Goal: Task Accomplishment & Management: Use online tool/utility

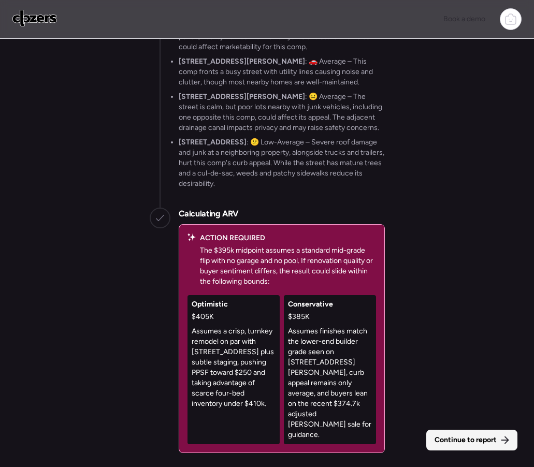
click at [443, 439] on span "Continue to report" at bounding box center [465, 440] width 62 height 10
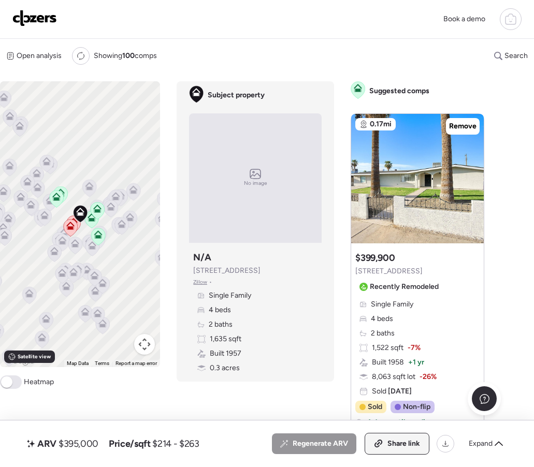
click at [383, 445] on div "Share link" at bounding box center [397, 443] width 64 height 21
click at [49, 17] on img at bounding box center [34, 18] width 45 height 17
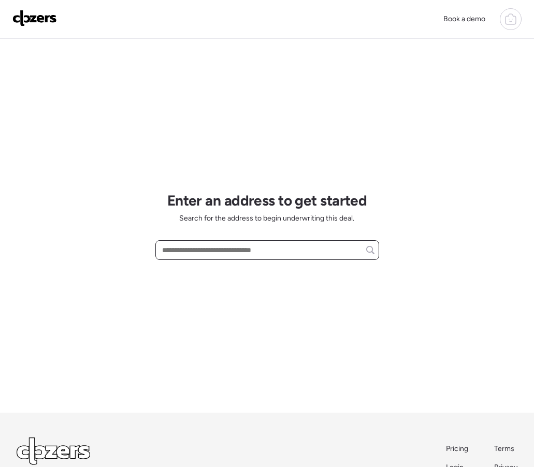
click at [261, 246] on input "text" at bounding box center [267, 250] width 214 height 14
paste input "**********"
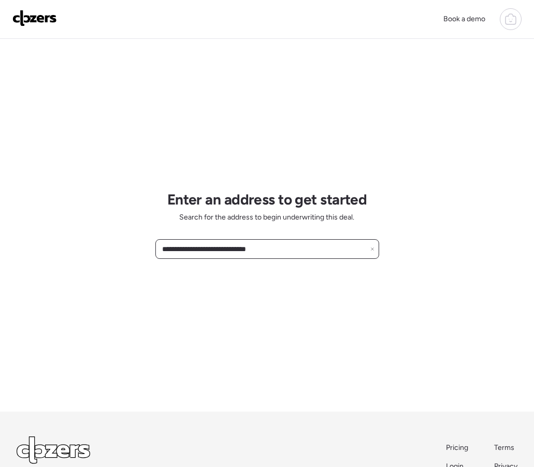
scroll to position [1, 0]
click at [219, 268] on span "11510 E Vine Ave, Mesa, AZ, 85208" at bounding box center [192, 269] width 67 height 10
type input "**********"
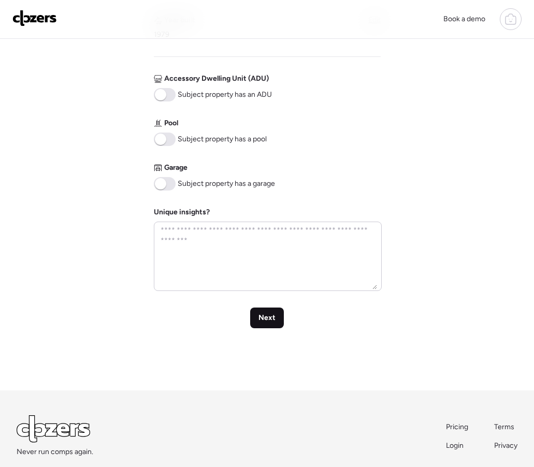
click at [267, 319] on span "Next" at bounding box center [266, 318] width 17 height 10
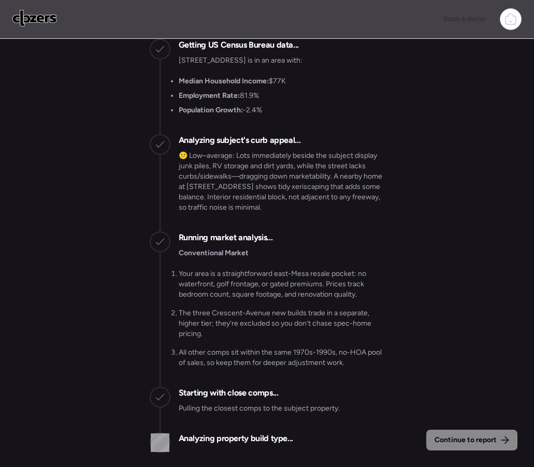
drag, startPoint x: 385, startPoint y: 83, endPoint x: 384, endPoint y: 105, distance: 22.3
click at [384, 105] on div "Continue to report Gathering all comps... I found 100 possible comps near 11510…" at bounding box center [267, 254] width 534 height 431
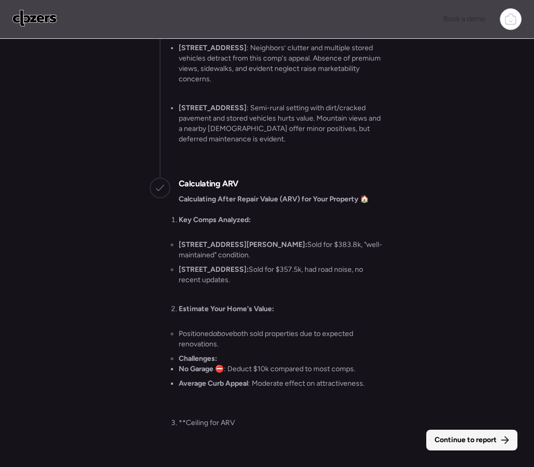
click at [440, 437] on span "Continue to report" at bounding box center [465, 440] width 62 height 10
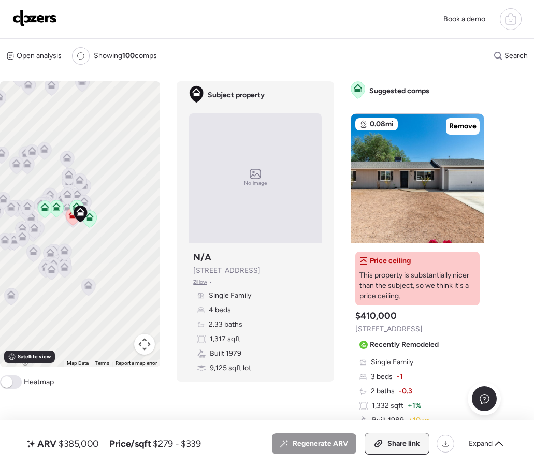
click at [407, 443] on span "Share link" at bounding box center [403, 444] width 33 height 10
click at [41, 20] on img at bounding box center [34, 18] width 45 height 17
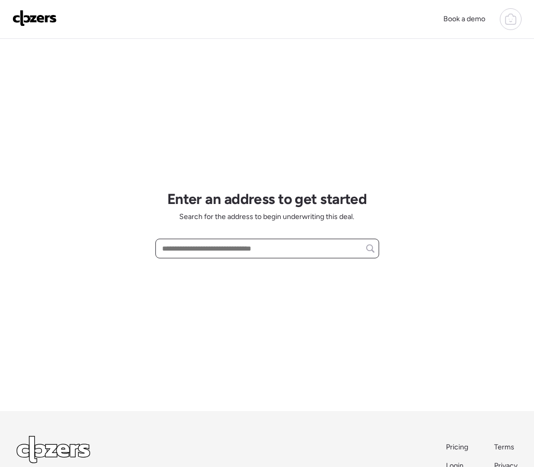
click at [169, 248] on input "text" at bounding box center [267, 248] width 214 height 14
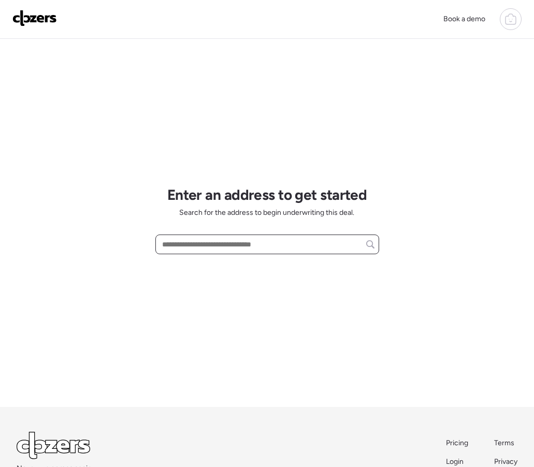
scroll to position [6, 0]
paste input "**********"
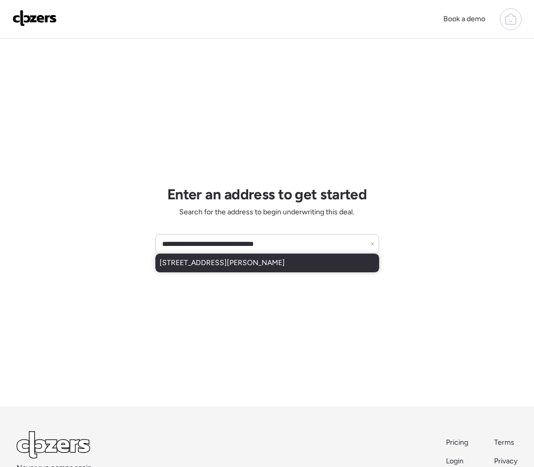
click at [204, 260] on span "[STREET_ADDRESS][PERSON_NAME]" at bounding box center [221, 263] width 125 height 10
type input "**********"
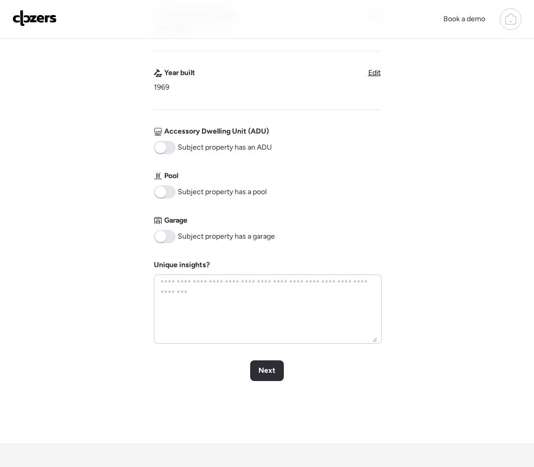
scroll to position [374, 0]
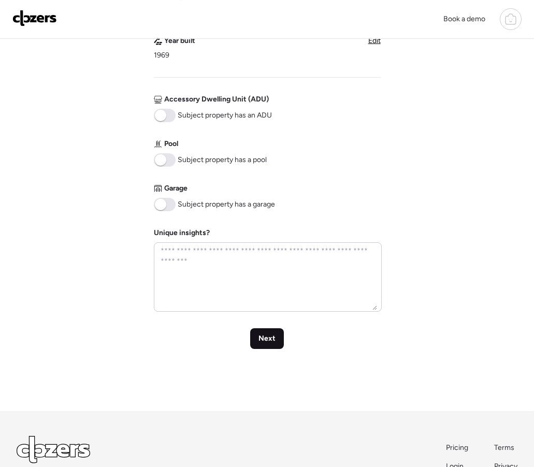
click at [276, 350] on div "Verify basic info Please verify that our data for this property is correct. Add…" at bounding box center [266, 37] width 517 height 747
click at [273, 340] on span "Next" at bounding box center [266, 338] width 17 height 10
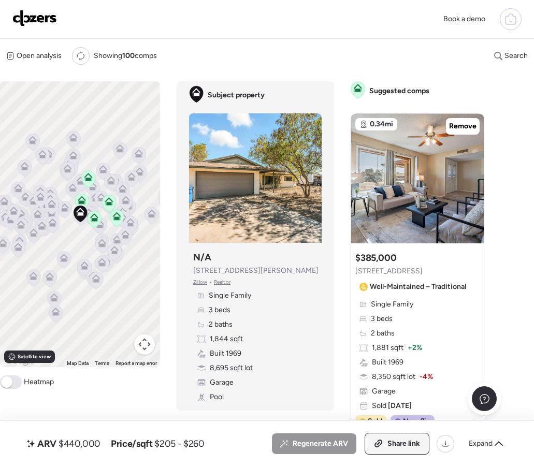
click at [383, 443] on div "Share link" at bounding box center [397, 443] width 64 height 21
click at [48, 21] on img at bounding box center [34, 18] width 45 height 17
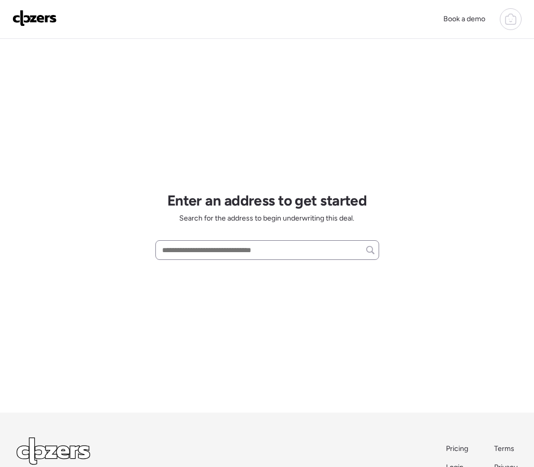
click at [209, 259] on div at bounding box center [267, 250] width 224 height 20
click at [208, 252] on input "text" at bounding box center [267, 250] width 214 height 14
paste input "**********"
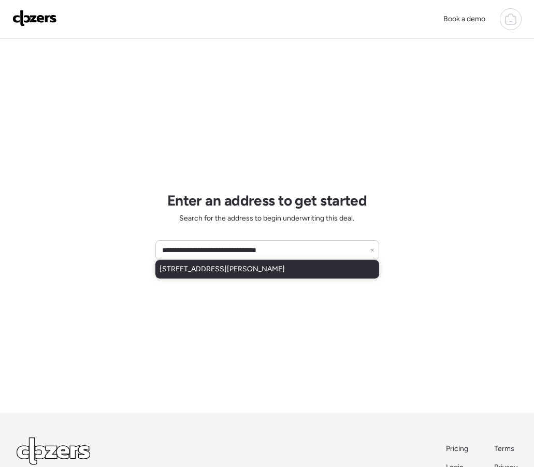
click at [191, 271] on span "3234 E Marilyn Rd, Phoenix, AZ, 85032" at bounding box center [221, 269] width 125 height 10
type input "**********"
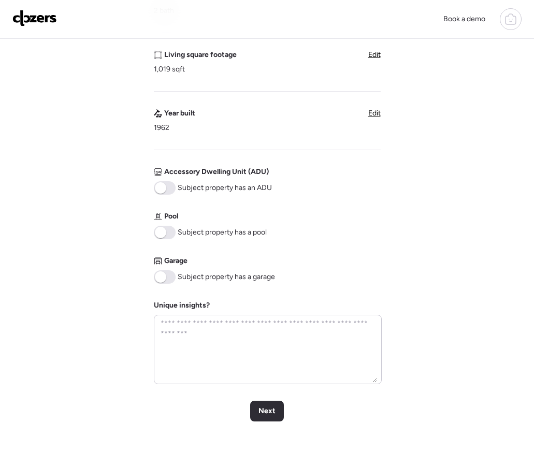
scroll to position [297, 0]
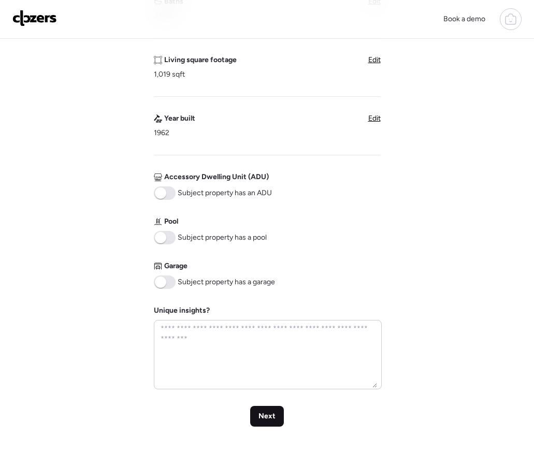
click at [275, 421] on div "Next" at bounding box center [267, 416] width 34 height 21
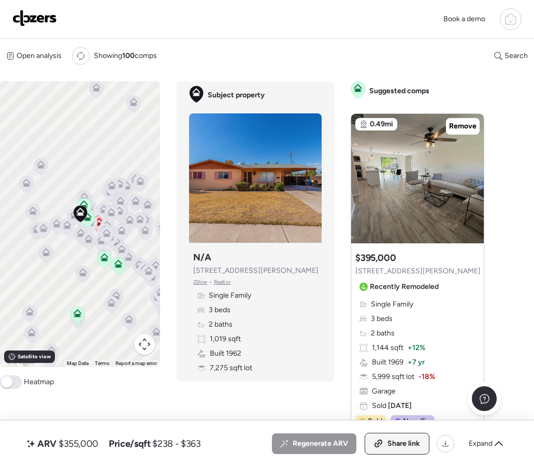
click at [392, 441] on span "Share link" at bounding box center [403, 444] width 33 height 10
click at [392, 441] on span "Link copied" at bounding box center [400, 444] width 39 height 10
click at [305, 175] on div at bounding box center [310, 173] width 12 height 12
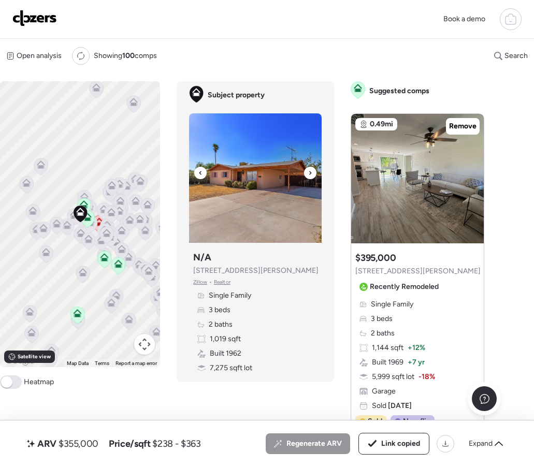
click at [307, 175] on div at bounding box center [310, 173] width 12 height 12
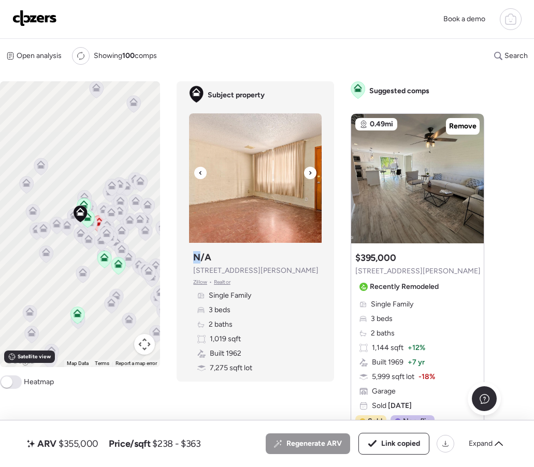
click at [307, 175] on div at bounding box center [310, 173] width 12 height 12
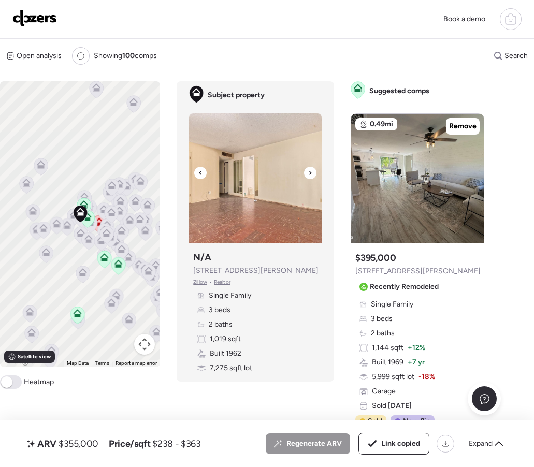
click at [307, 175] on div at bounding box center [310, 173] width 12 height 12
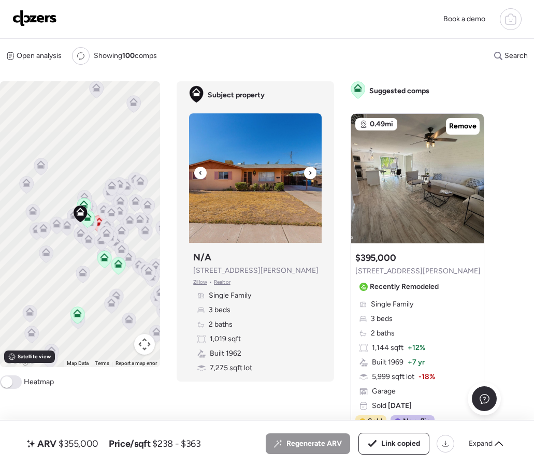
click at [307, 175] on div at bounding box center [310, 173] width 12 height 12
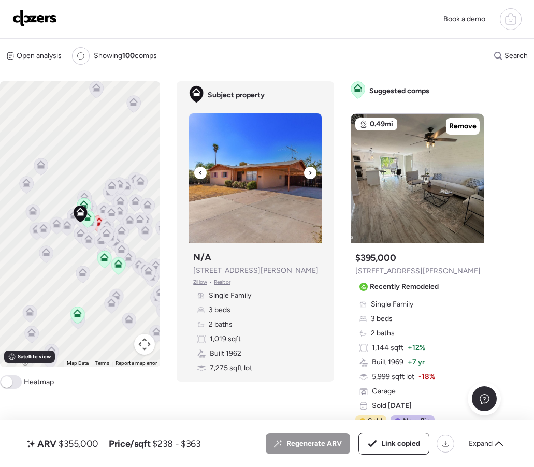
click at [307, 175] on div at bounding box center [310, 173] width 12 height 12
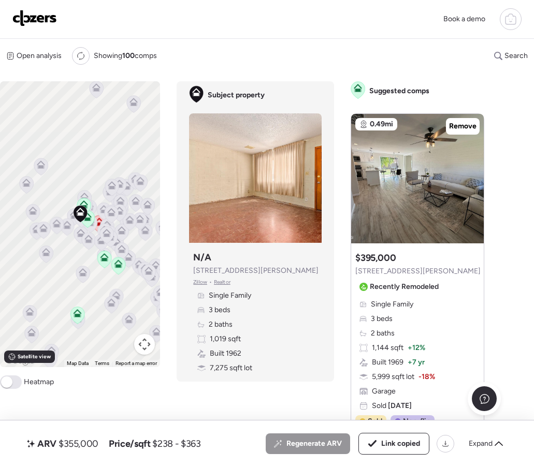
click at [50, 20] on img at bounding box center [34, 18] width 45 height 17
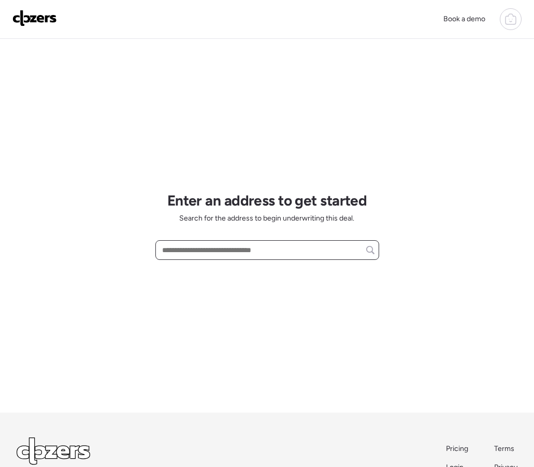
paste input "**********"
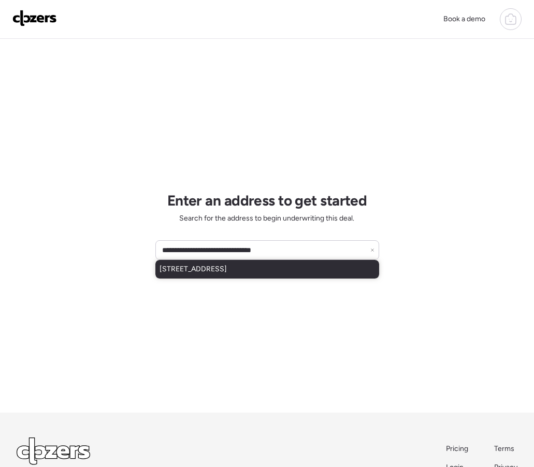
click at [215, 268] on span "[STREET_ADDRESS]" at bounding box center [192, 269] width 67 height 10
type input "**********"
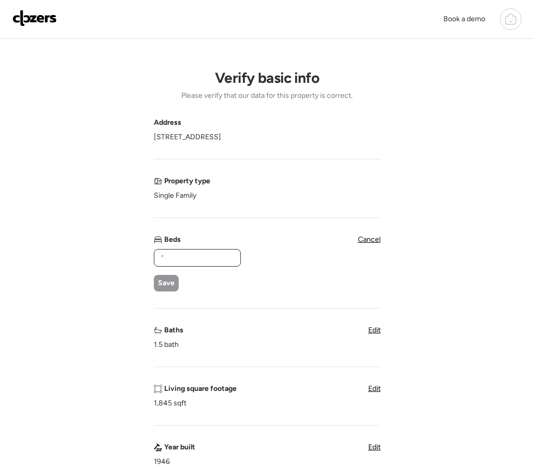
click at [178, 259] on input "text" at bounding box center [197, 258] width 78 height 14
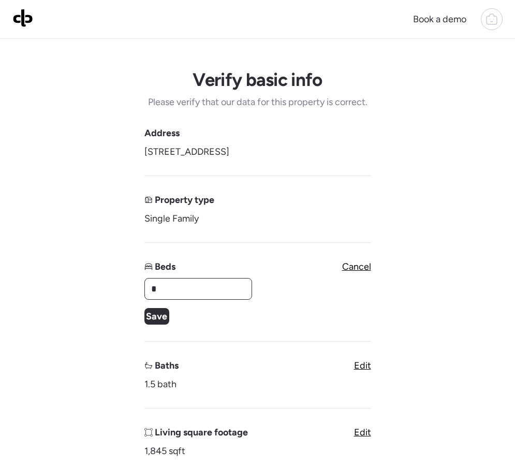
type input "*"
click at [149, 312] on span "Save" at bounding box center [156, 316] width 21 height 14
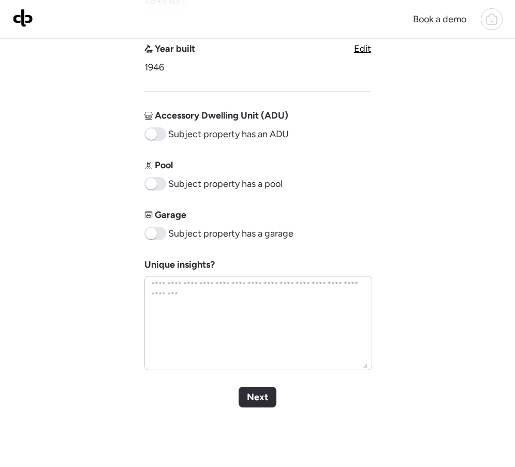
scroll to position [434, 0]
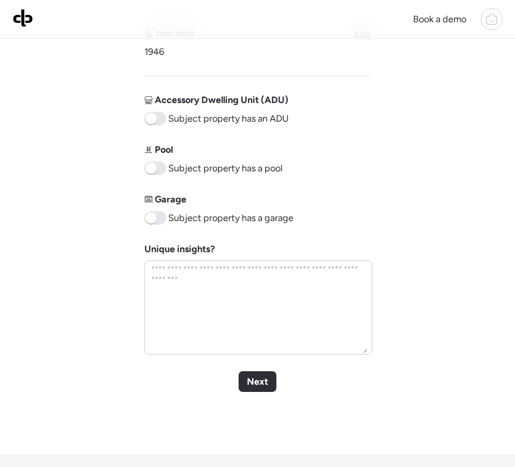
click at [257, 384] on span "Next" at bounding box center [257, 381] width 21 height 14
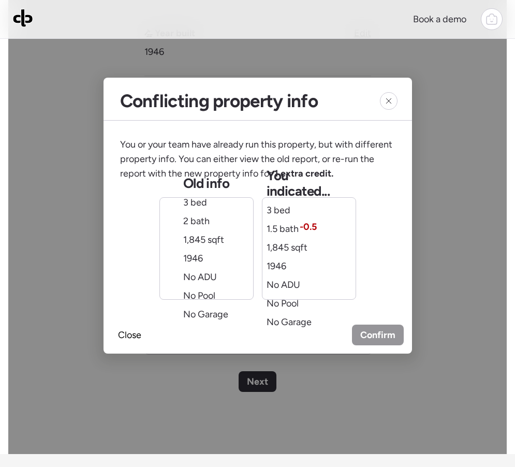
click at [224, 246] on div "1,845 sqft" at bounding box center [203, 239] width 41 height 14
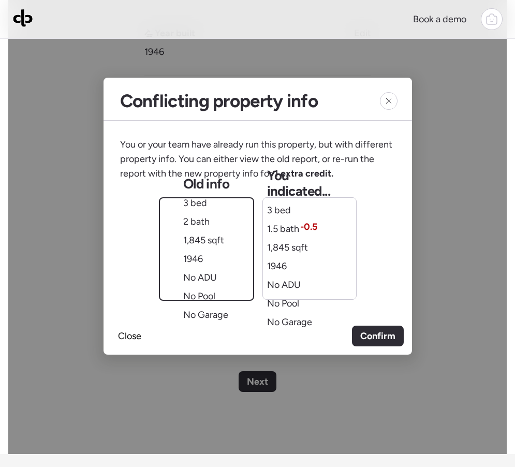
click at [385, 336] on span "Confirm" at bounding box center [377, 336] width 35 height 14
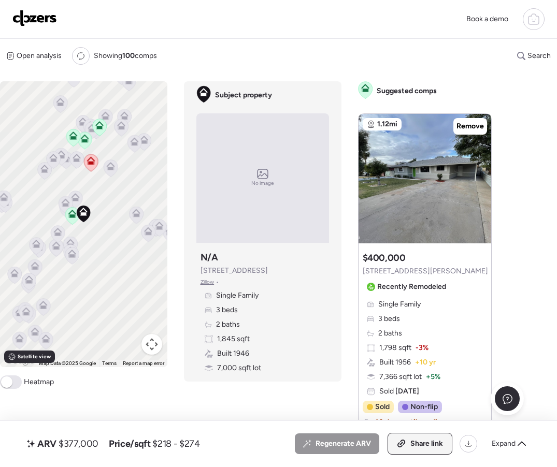
click at [408, 443] on div "Share link" at bounding box center [420, 443] width 64 height 21
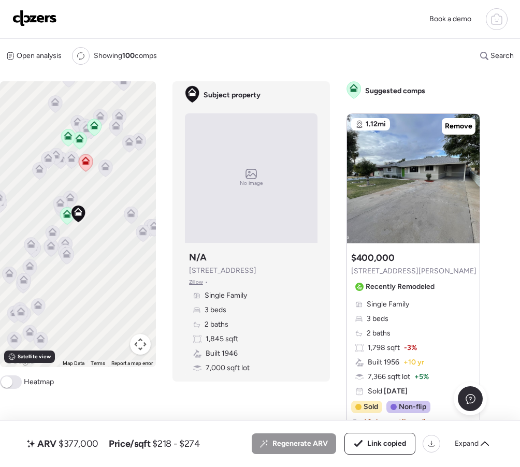
click at [25, 23] on img at bounding box center [34, 18] width 45 height 17
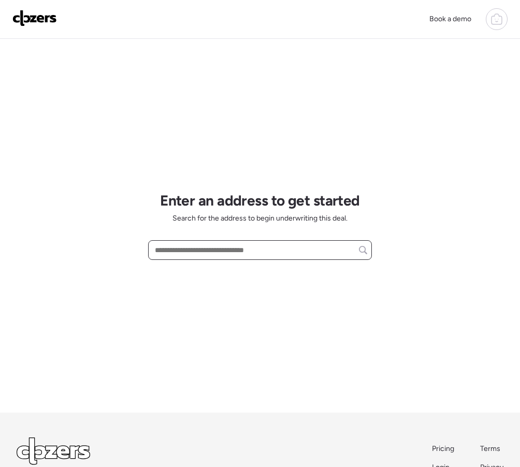
paste input "**********"
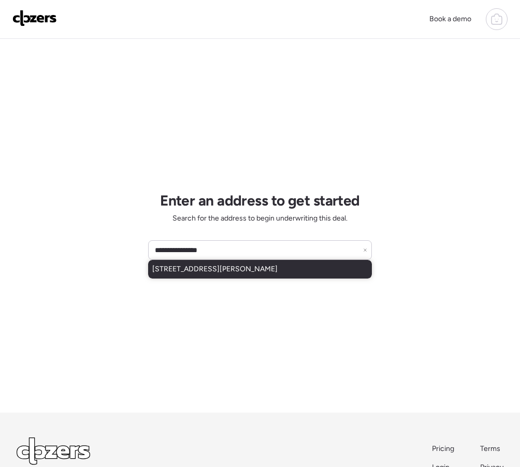
click at [193, 268] on span "1418 S 112th Dr, Cashion, AZ, 85329" at bounding box center [214, 269] width 125 height 10
type input "**********"
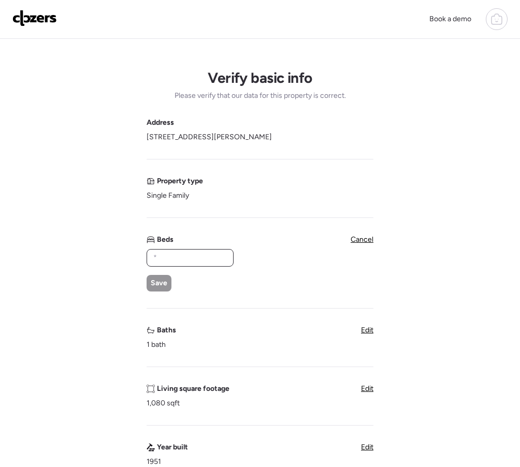
click at [185, 265] on input "text" at bounding box center [190, 258] width 78 height 14
type input "*"
click at [165, 280] on span "Save" at bounding box center [159, 283] width 17 height 10
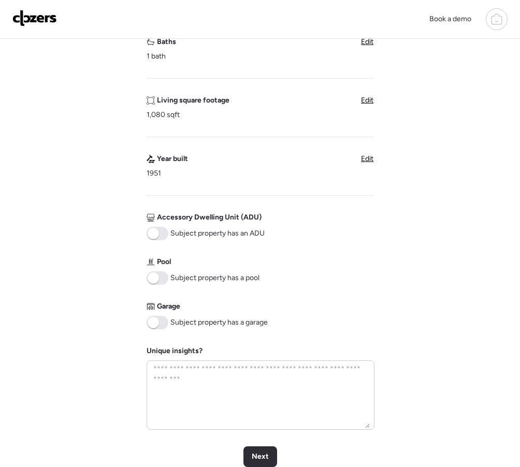
scroll to position [260, 0]
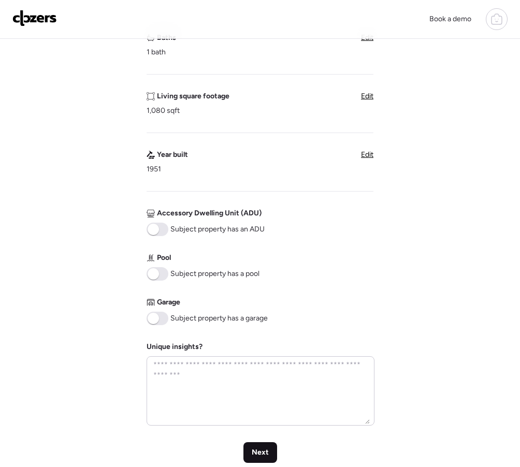
click at [261, 446] on div "Next" at bounding box center [260, 452] width 34 height 21
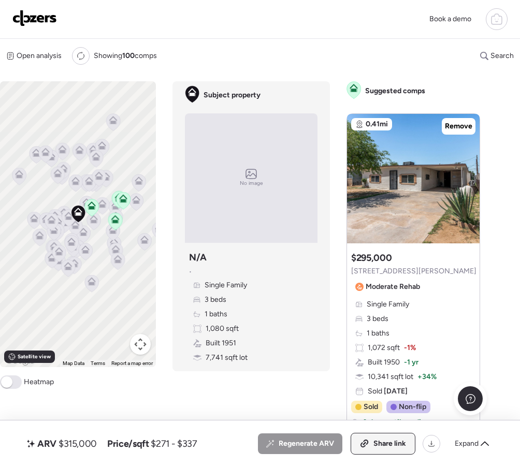
click at [374, 443] on span "Share link" at bounding box center [389, 444] width 33 height 10
click at [39, 17] on img at bounding box center [34, 18] width 45 height 17
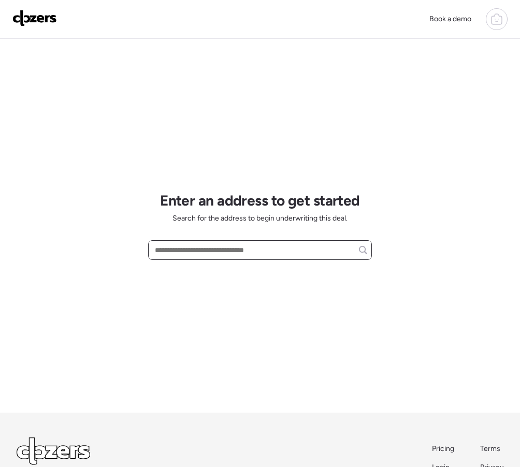
click at [206, 251] on input "text" at bounding box center [260, 250] width 214 height 14
paste input "**********"
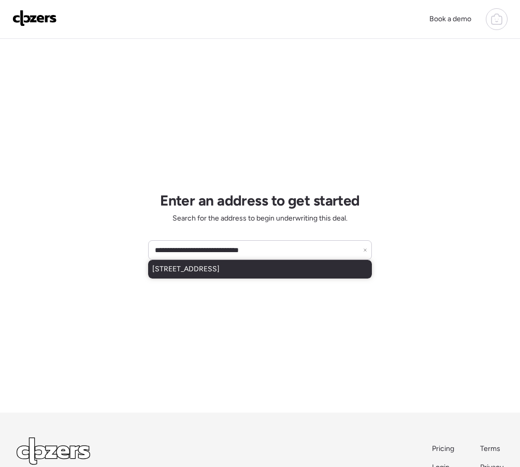
click at [220, 272] on span "[STREET_ADDRESS]" at bounding box center [185, 269] width 67 height 10
type input "**********"
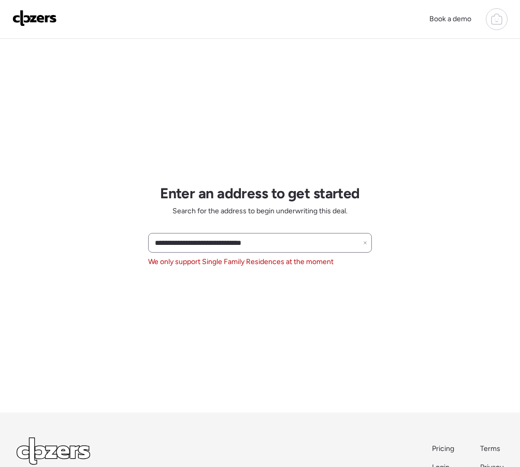
click at [366, 244] on icon at bounding box center [365, 243] width 4 height 4
click at [211, 240] on input "text" at bounding box center [260, 243] width 214 height 14
paste input "**********"
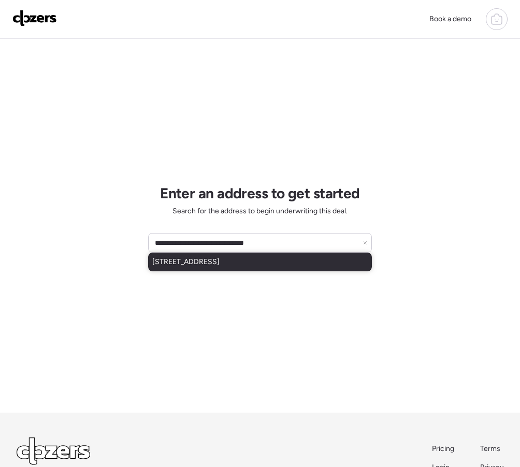
click at [205, 269] on div "[STREET_ADDRESS]" at bounding box center [260, 262] width 224 height 19
type input "**********"
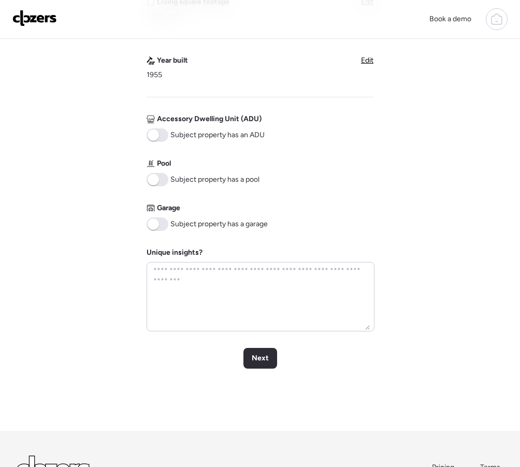
scroll to position [391, 0]
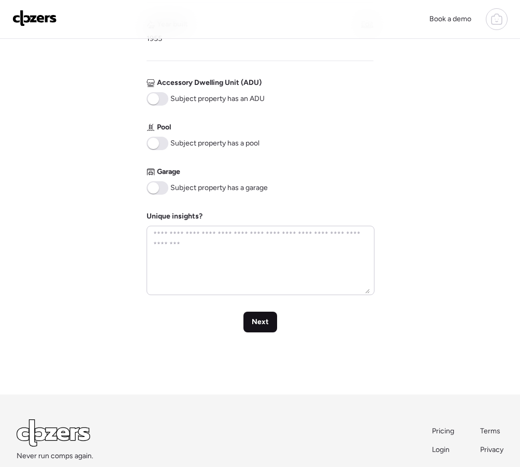
click at [253, 326] on span "Next" at bounding box center [260, 322] width 17 height 10
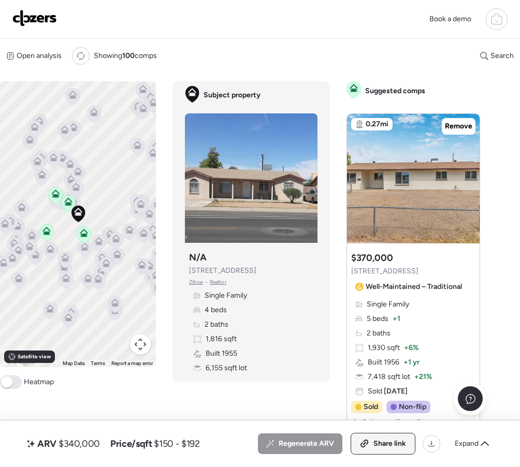
click at [368, 442] on icon at bounding box center [364, 444] width 9 height 8
click at [301, 176] on div at bounding box center [306, 173] width 12 height 12
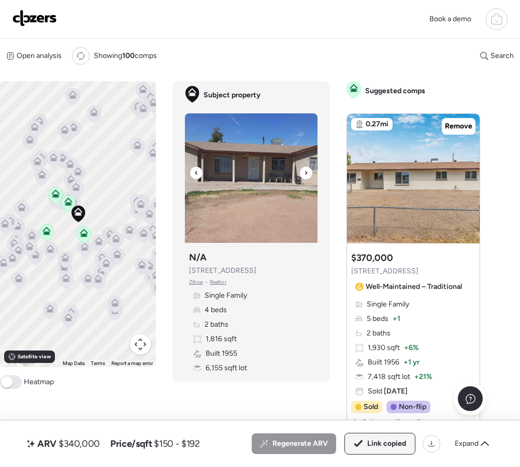
click at [301, 176] on div at bounding box center [306, 173] width 12 height 12
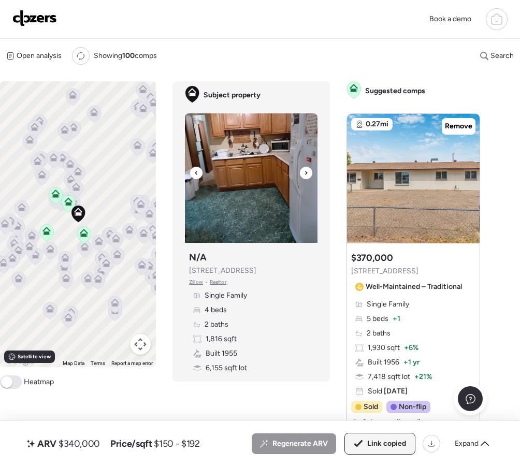
click at [301, 176] on div at bounding box center [306, 173] width 12 height 12
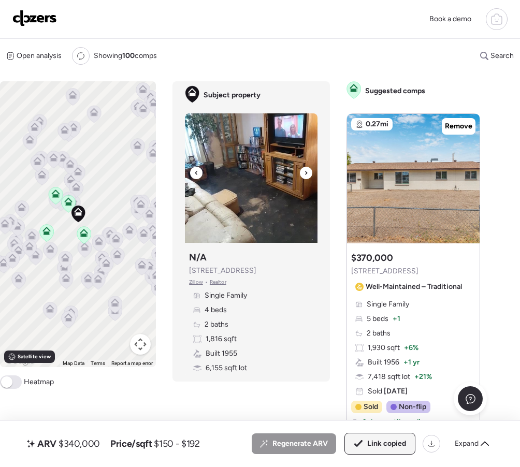
click at [301, 176] on div at bounding box center [306, 173] width 12 height 12
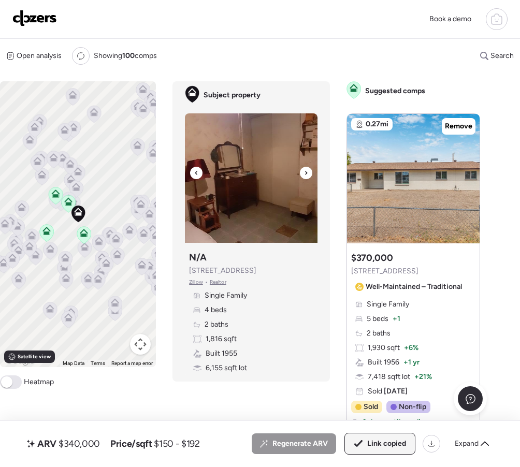
click at [302, 176] on div at bounding box center [306, 173] width 12 height 12
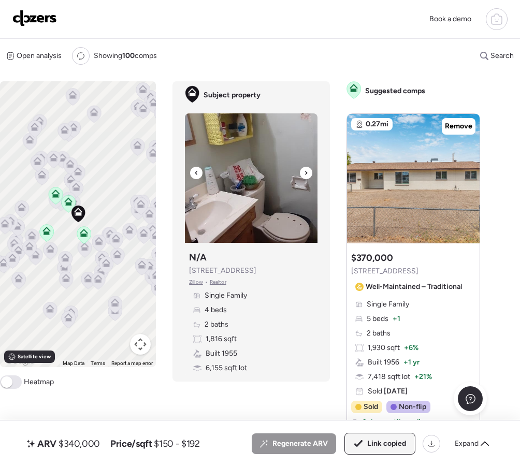
click at [302, 176] on div at bounding box center [306, 173] width 12 height 12
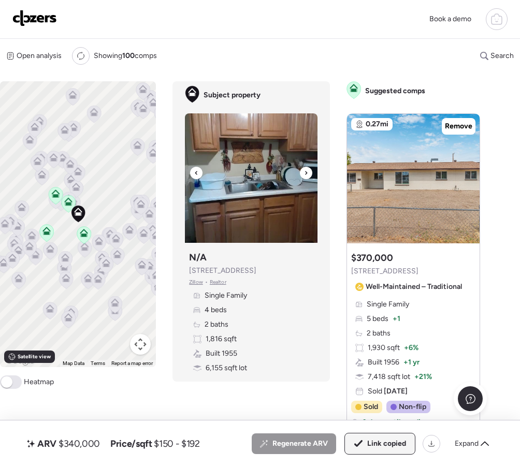
click at [304, 174] on icon at bounding box center [306, 173] width 4 height 12
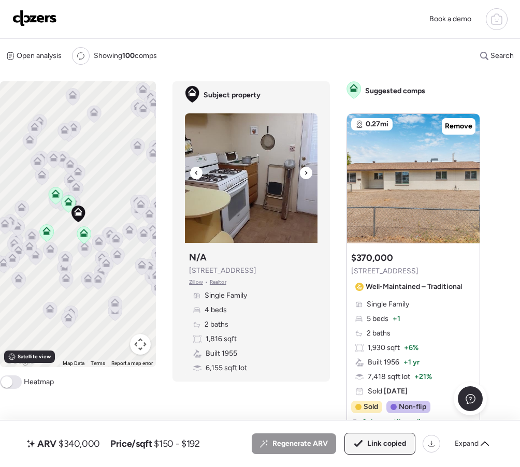
click at [304, 174] on icon at bounding box center [306, 173] width 4 height 12
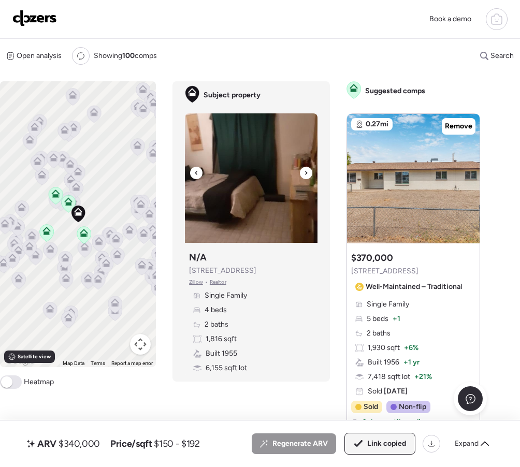
click at [304, 174] on icon at bounding box center [306, 173] width 4 height 12
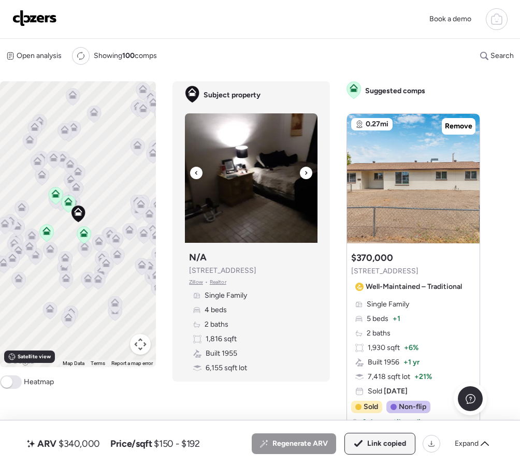
click at [304, 174] on icon at bounding box center [306, 173] width 4 height 12
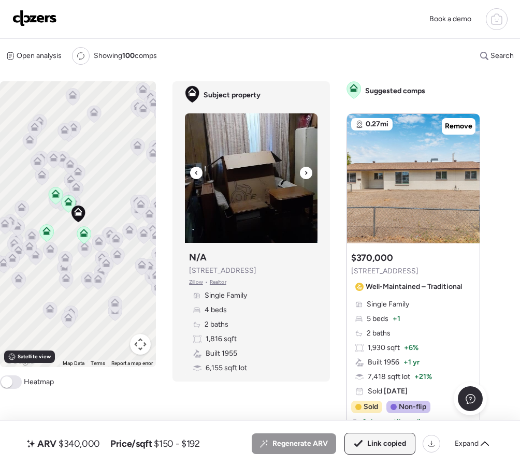
click at [304, 174] on icon at bounding box center [306, 173] width 4 height 12
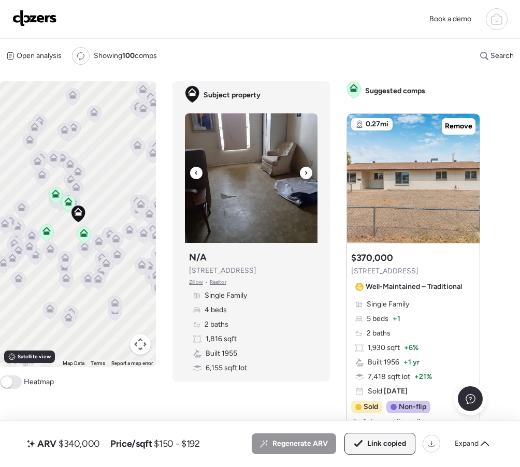
click at [304, 174] on icon at bounding box center [306, 173] width 4 height 12
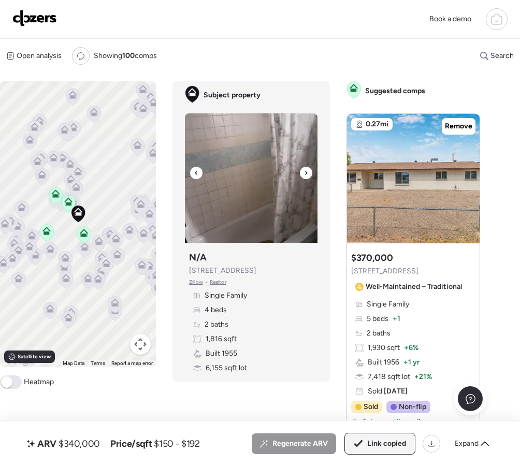
click at [304, 174] on icon at bounding box center [306, 173] width 4 height 12
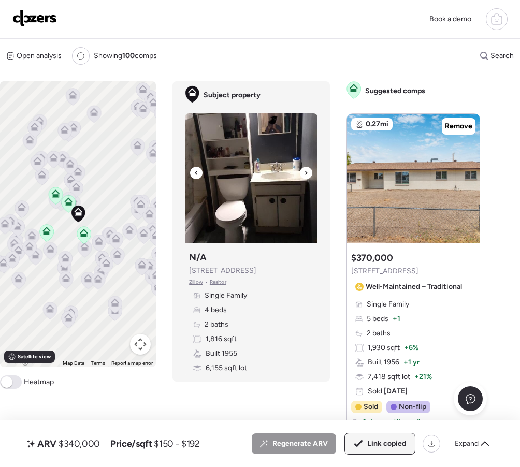
click at [304, 174] on icon at bounding box center [306, 173] width 4 height 12
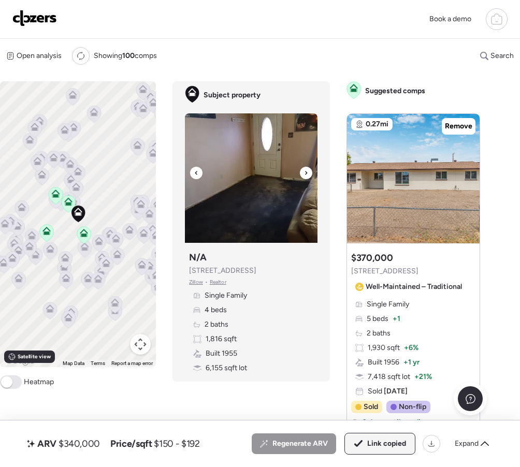
click at [304, 174] on icon at bounding box center [306, 173] width 4 height 12
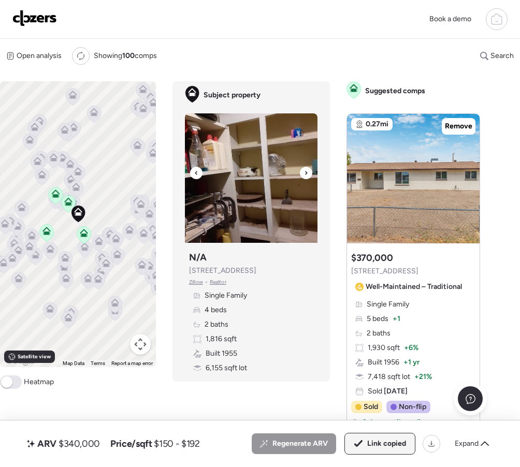
click at [304, 174] on icon at bounding box center [306, 173] width 4 height 12
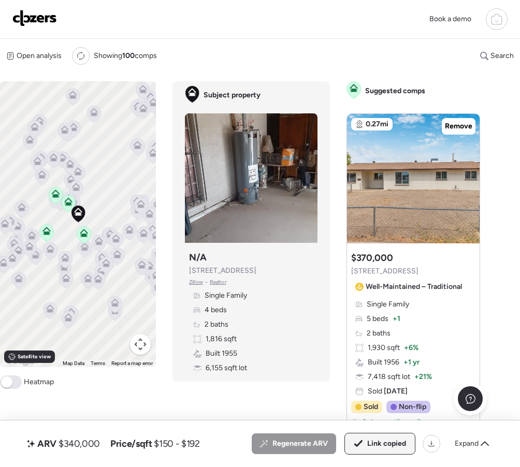
click at [49, 19] on img at bounding box center [34, 18] width 45 height 17
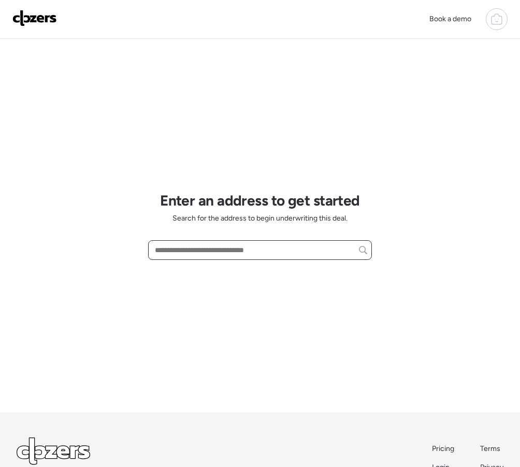
click at [176, 251] on input "text" at bounding box center [260, 250] width 214 height 14
paste input "**********"
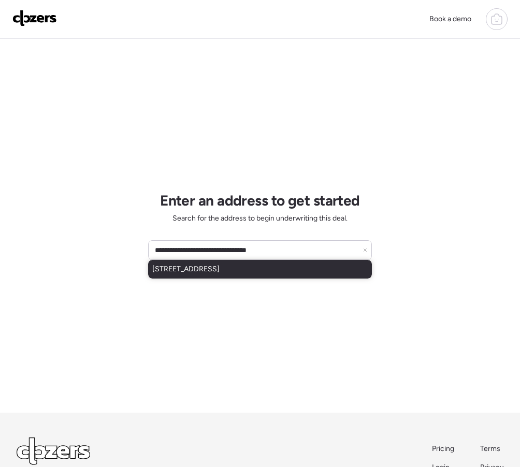
click at [197, 270] on span "[STREET_ADDRESS]" at bounding box center [185, 269] width 67 height 10
type input "**********"
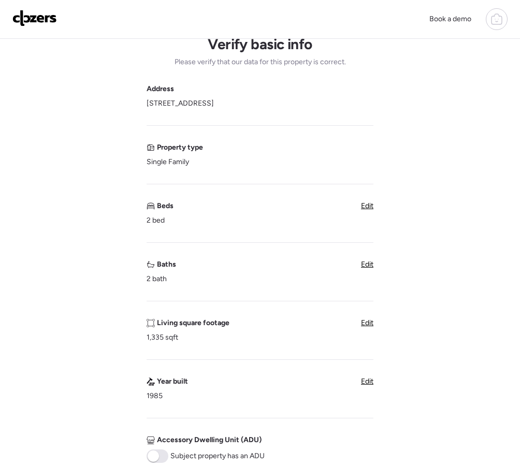
click at [185, 334] on div "Living square footage 1,335 sqft" at bounding box center [188, 330] width 83 height 25
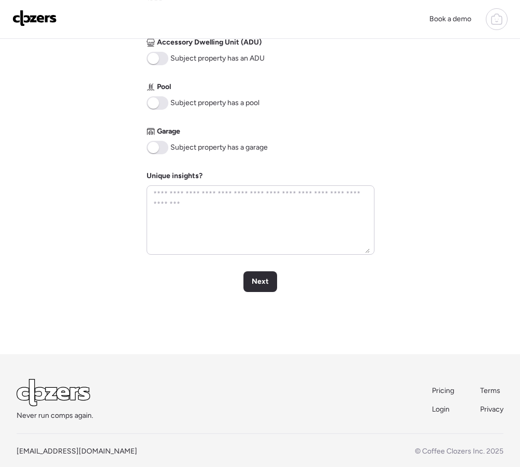
scroll to position [446, 0]
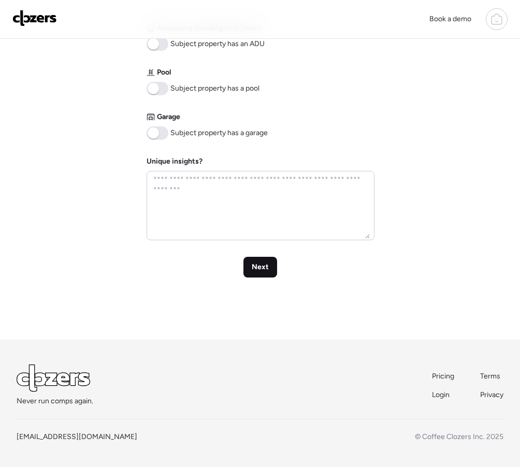
drag, startPoint x: 270, startPoint y: 253, endPoint x: 268, endPoint y: 258, distance: 6.1
click at [268, 258] on div "Next" at bounding box center [260, 267] width 34 height 21
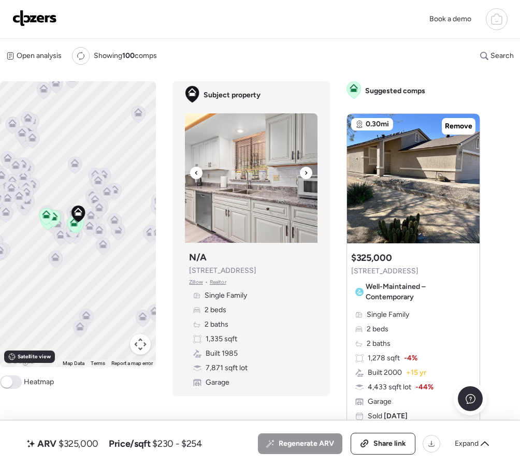
click at [303, 177] on div at bounding box center [306, 173] width 12 height 12
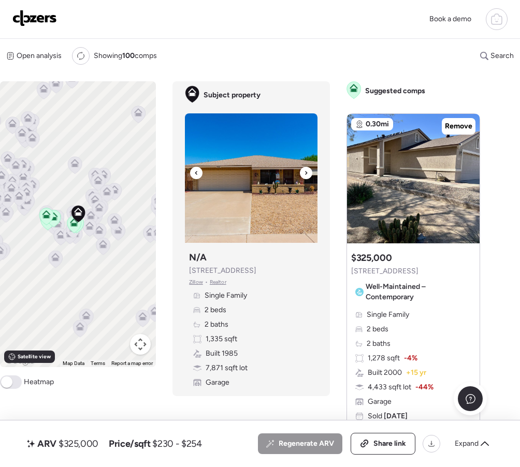
click at [303, 177] on div at bounding box center [306, 173] width 12 height 12
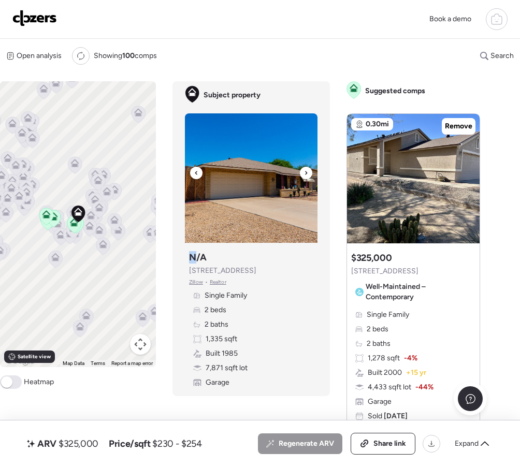
click at [303, 177] on div at bounding box center [306, 173] width 12 height 12
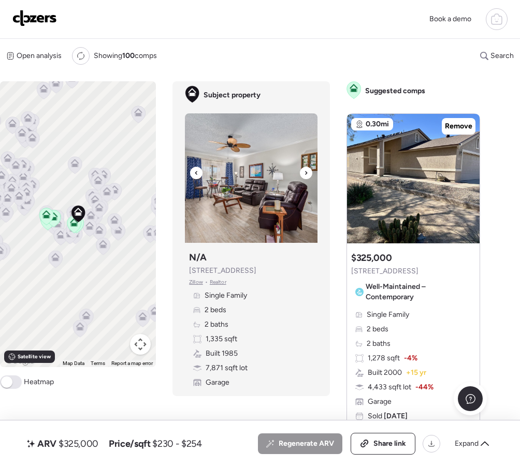
click at [303, 177] on div at bounding box center [306, 173] width 12 height 12
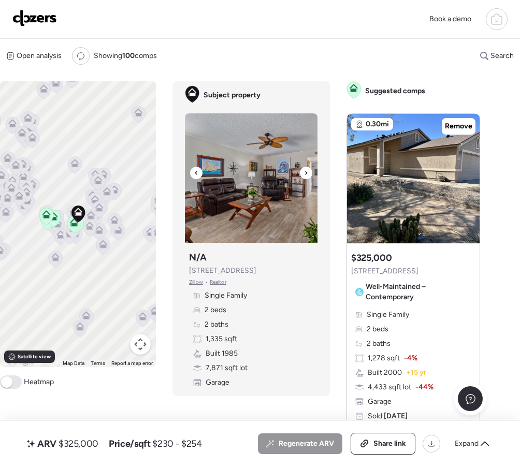
click at [303, 177] on div at bounding box center [306, 173] width 12 height 12
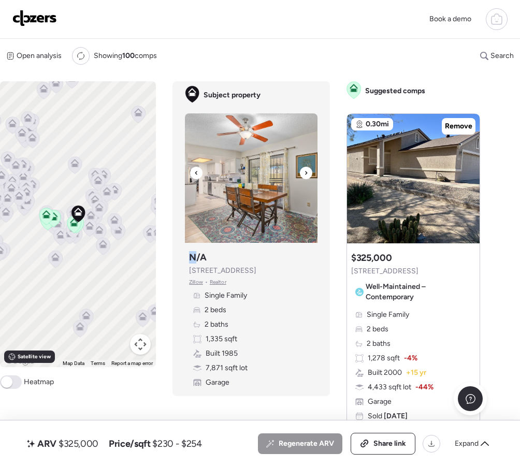
click at [303, 177] on div at bounding box center [306, 173] width 12 height 12
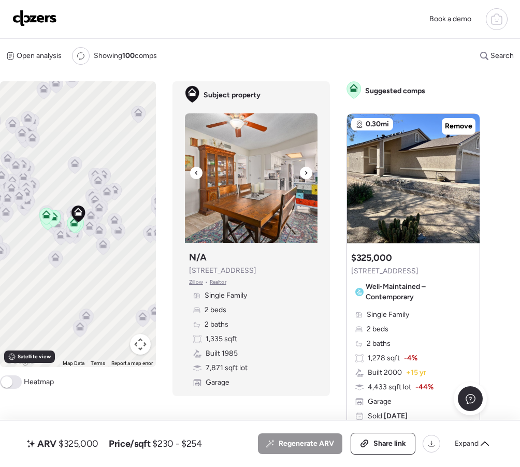
click at [303, 177] on div at bounding box center [306, 173] width 12 height 12
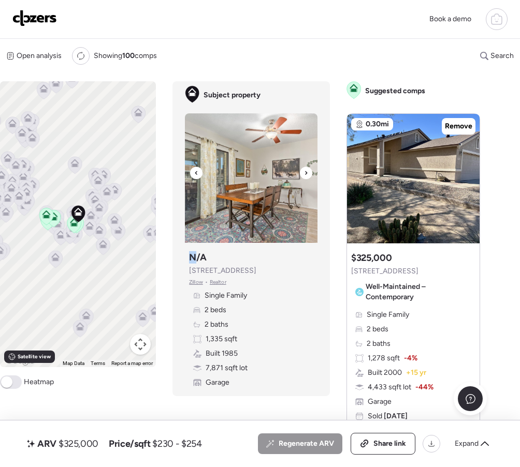
click at [303, 177] on div at bounding box center [306, 173] width 12 height 12
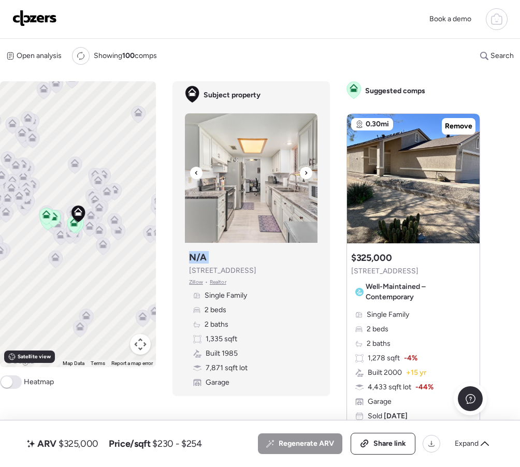
click at [303, 177] on div at bounding box center [306, 173] width 12 height 12
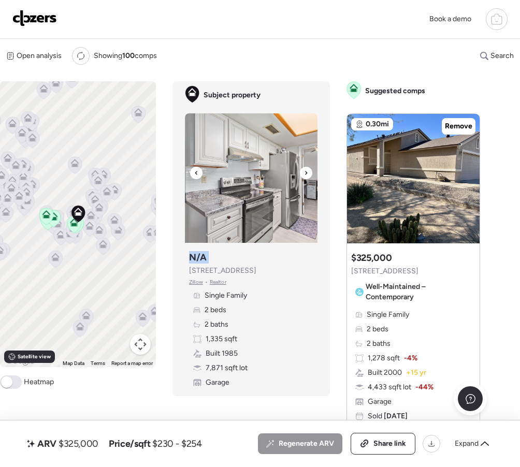
click at [303, 177] on div at bounding box center [306, 173] width 12 height 12
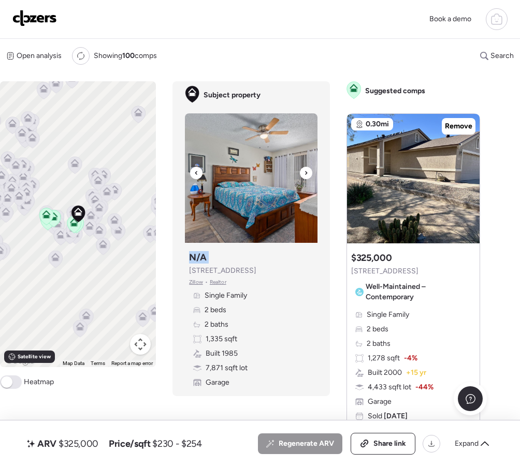
click at [303, 177] on div at bounding box center [306, 173] width 12 height 12
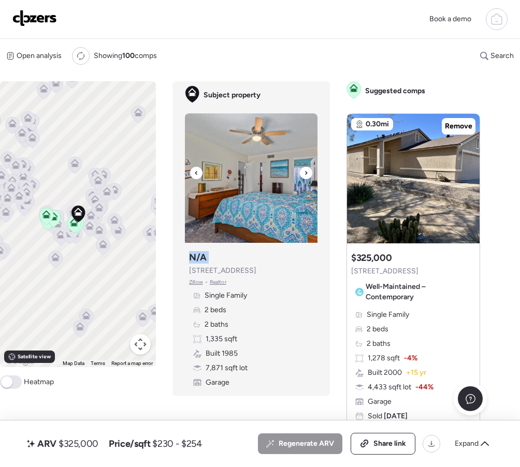
click at [303, 177] on div at bounding box center [306, 173] width 12 height 12
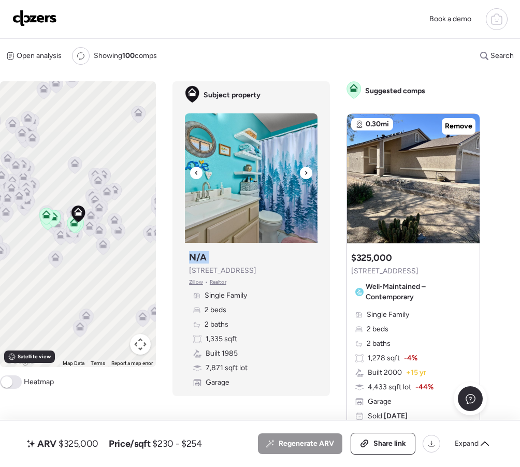
click at [303, 177] on div at bounding box center [306, 173] width 12 height 12
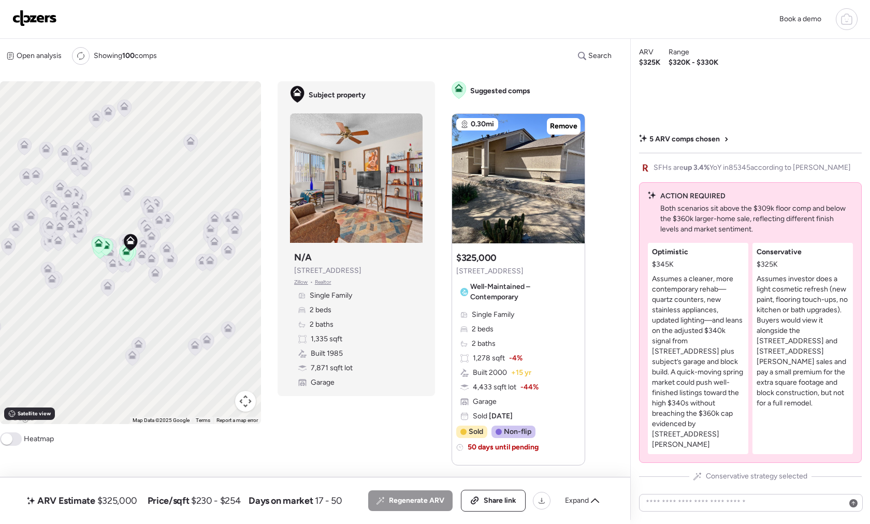
click at [519, 347] on p "Assumes a cleaner, more contemporary rehab—quartz counters, new stainless appli…" at bounding box center [698, 362] width 92 height 176
click at [492, 467] on span "Share link" at bounding box center [500, 501] width 33 height 10
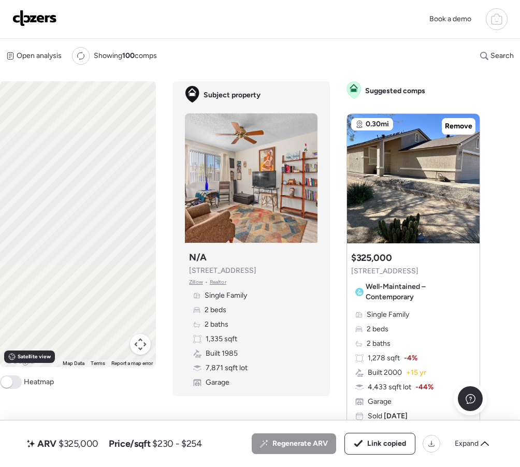
click at [39, 22] on img at bounding box center [34, 18] width 45 height 17
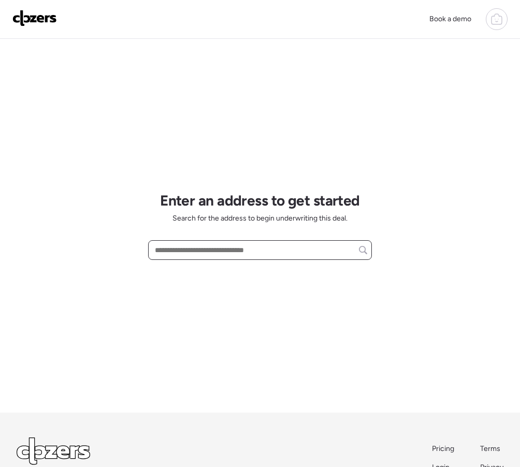
paste input "**********"
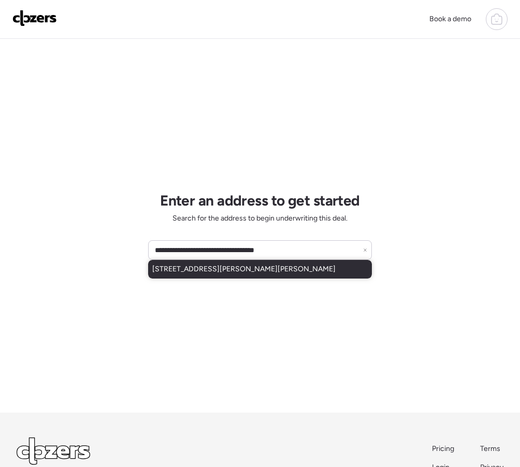
click at [210, 273] on span "[STREET_ADDRESS][PERSON_NAME][PERSON_NAME]" at bounding box center [243, 269] width 183 height 10
type input "**********"
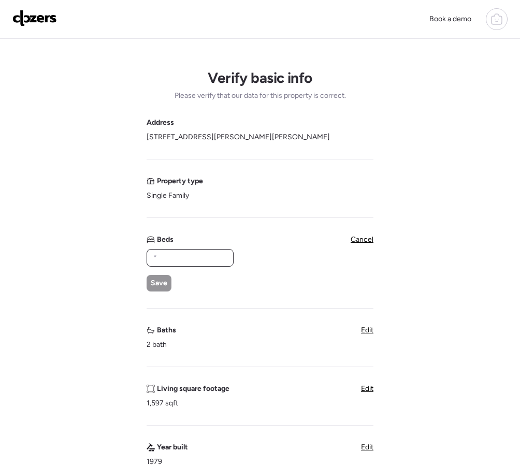
click at [200, 260] on input "text" at bounding box center [190, 258] width 78 height 14
type input "*"
click at [165, 282] on span "Save" at bounding box center [159, 283] width 17 height 10
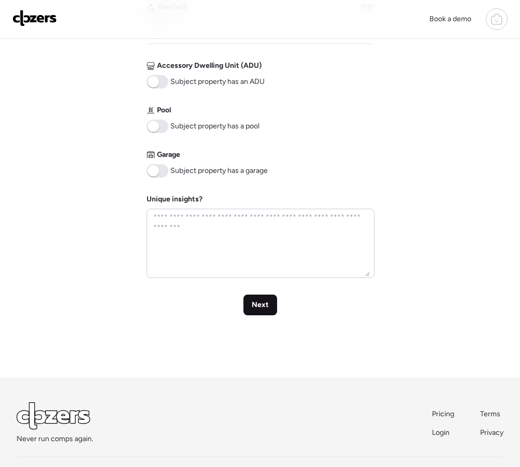
click at [263, 306] on span "Next" at bounding box center [260, 305] width 17 height 10
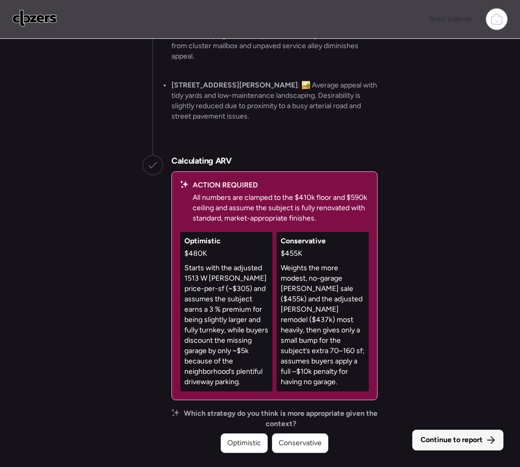
click at [475, 436] on span "Continue to report" at bounding box center [451, 440] width 62 height 10
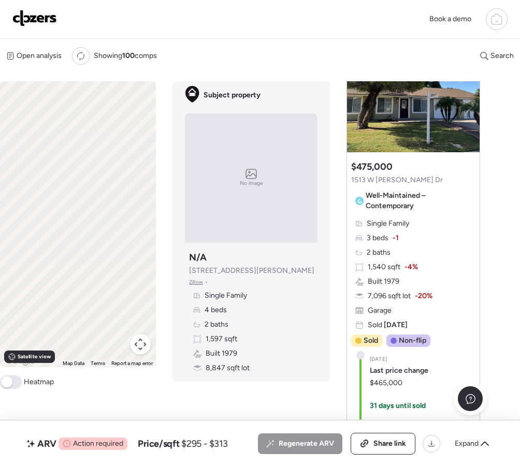
scroll to position [124, 0]
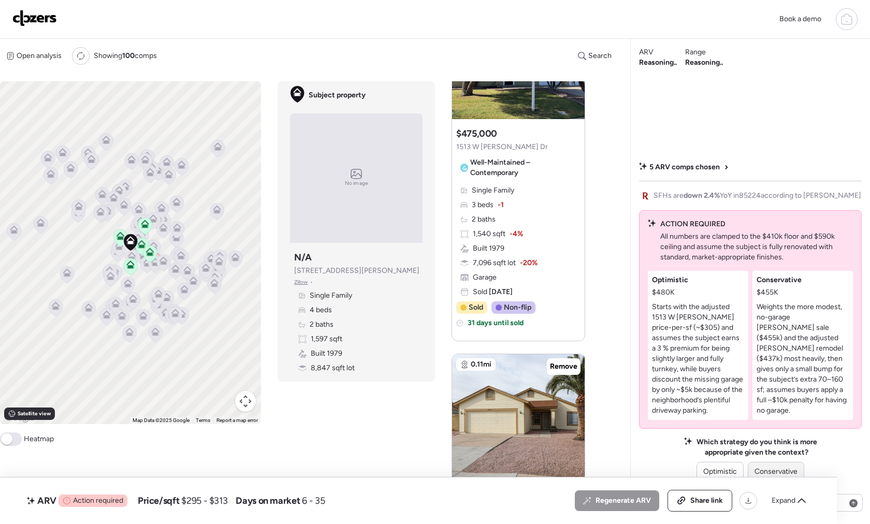
click at [519, 467] on span "Conservative" at bounding box center [775, 472] width 43 height 10
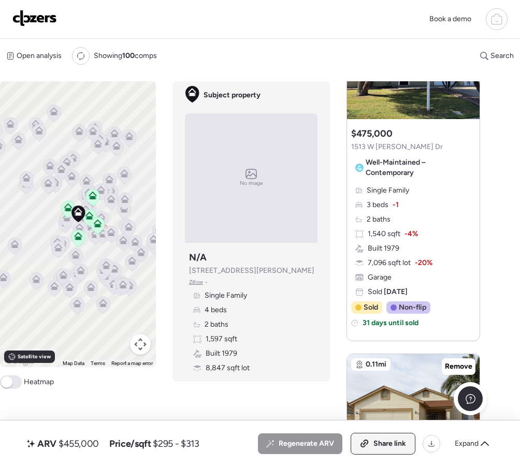
click at [376, 443] on span "Share link" at bounding box center [389, 444] width 33 height 10
click at [36, 19] on img at bounding box center [34, 18] width 45 height 17
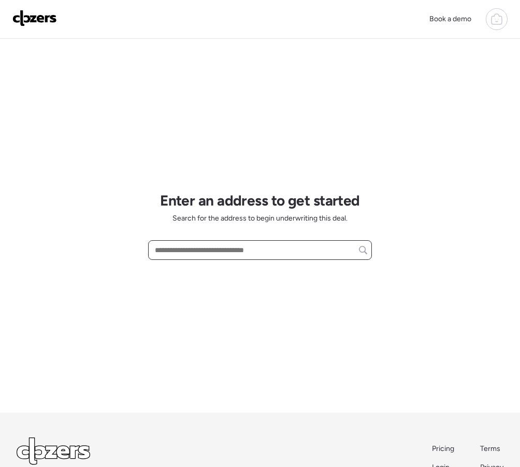
paste input "**********"
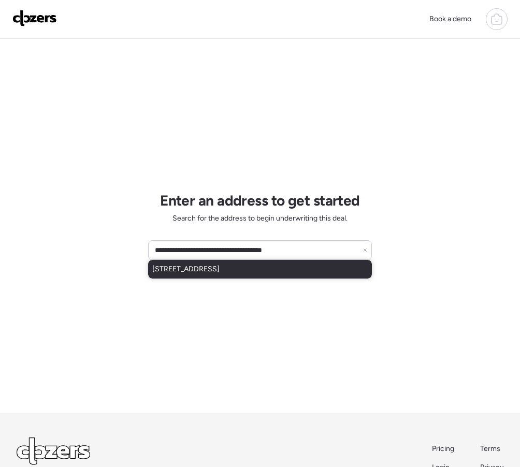
click at [212, 266] on span "[STREET_ADDRESS]" at bounding box center [185, 269] width 67 height 10
type input "**********"
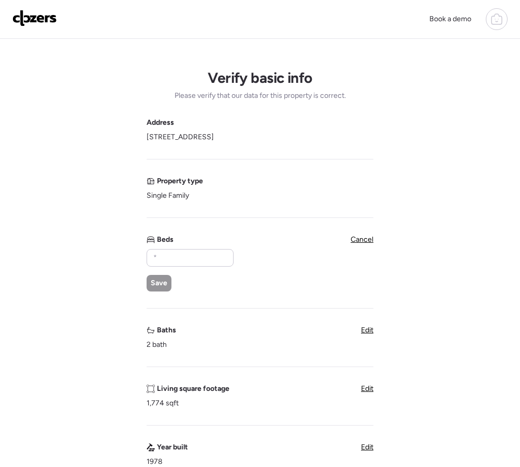
scroll to position [5, 0]
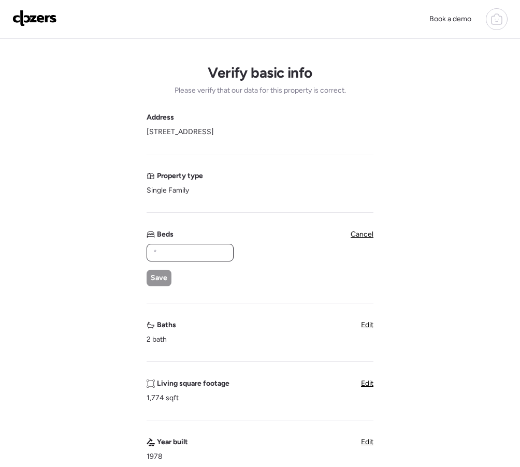
click at [174, 249] on input "text" at bounding box center [190, 252] width 78 height 14
type input "*"
click at [158, 275] on span "Save" at bounding box center [159, 278] width 17 height 10
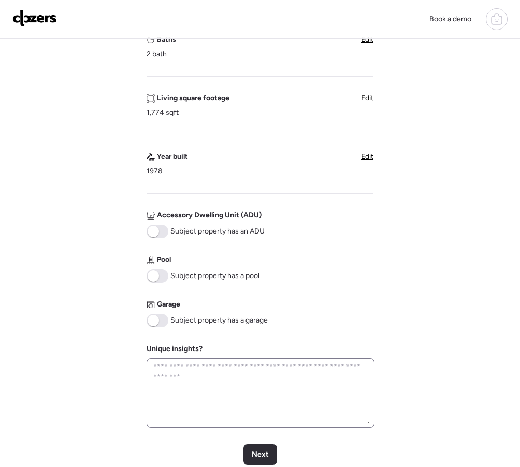
scroll to position [341, 0]
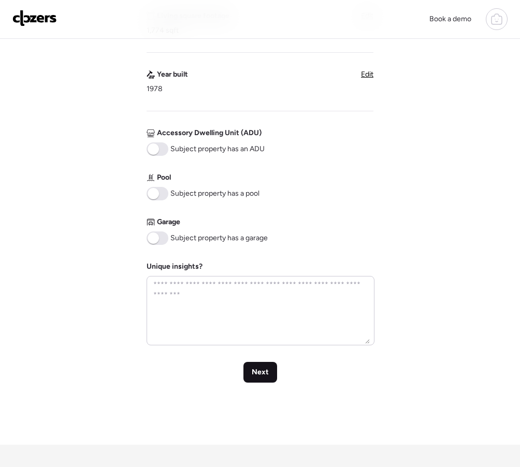
click at [270, 372] on div "Next" at bounding box center [260, 372] width 34 height 21
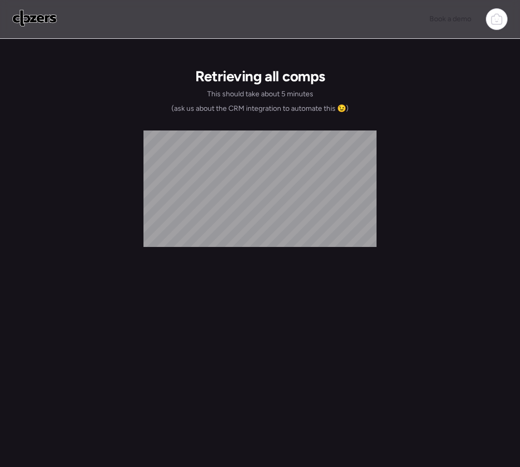
scroll to position [0, 0]
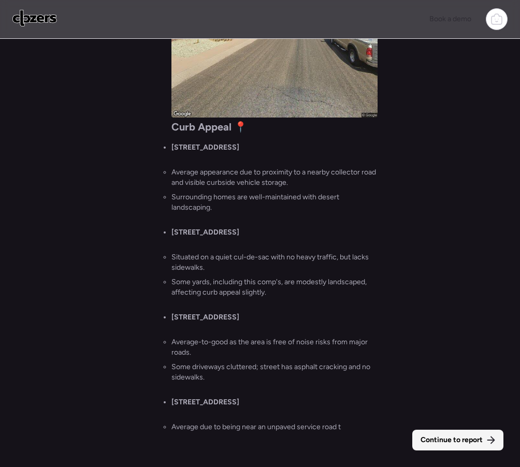
click at [444, 442] on span "Continue to report" at bounding box center [451, 440] width 62 height 10
click at [444, 442] on div "Regenerate ARV Share link Expand" at bounding box center [376, 444] width 237 height 22
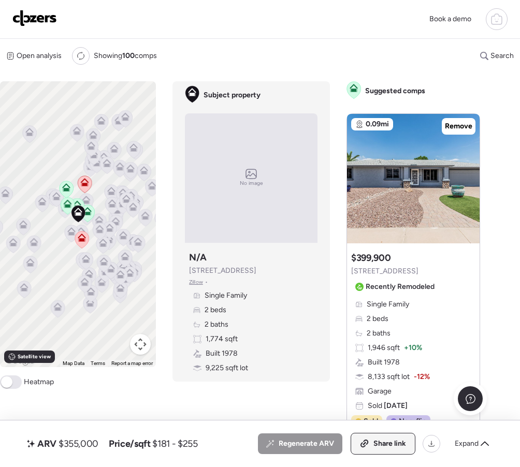
click at [366, 443] on icon at bounding box center [364, 444] width 9 height 8
click at [33, 18] on img at bounding box center [34, 18] width 45 height 17
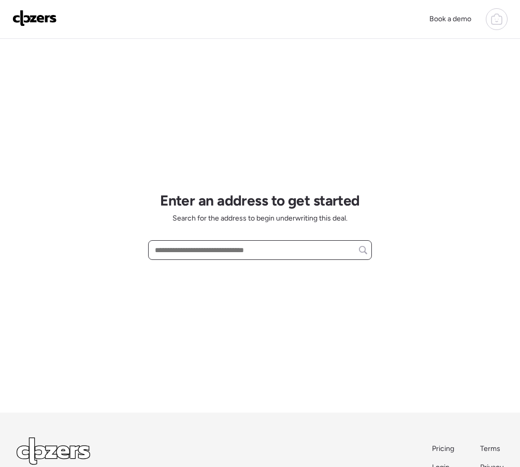
paste input "**********"
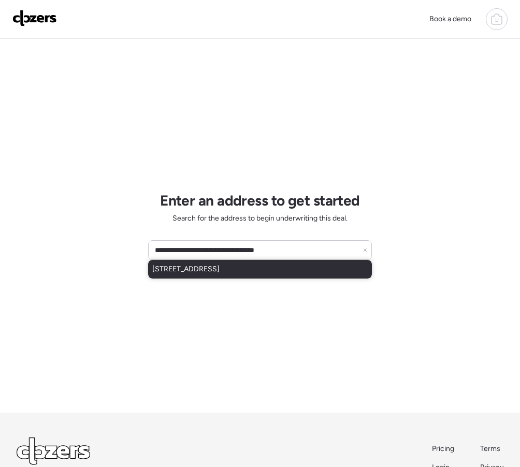
click at [199, 271] on span "[STREET_ADDRESS]" at bounding box center [185, 269] width 67 height 10
type input "**********"
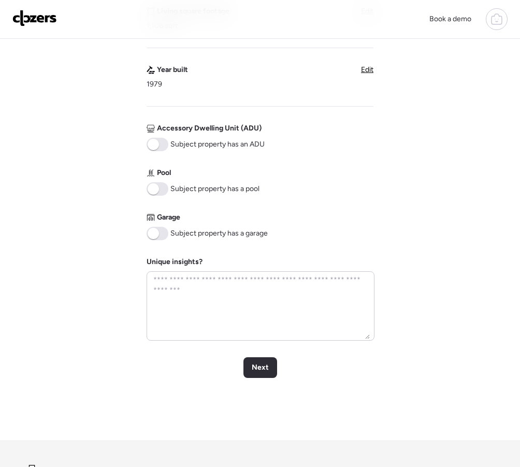
scroll to position [369, 0]
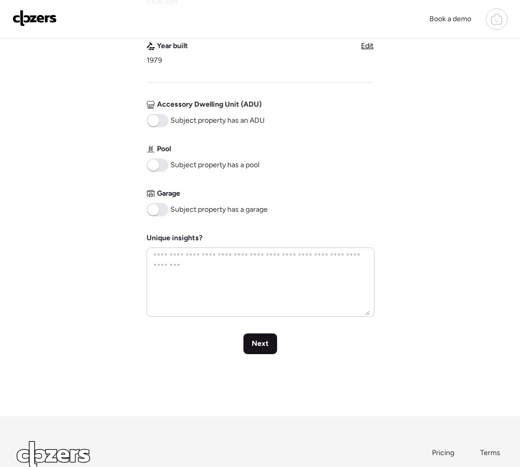
click at [259, 348] on span "Next" at bounding box center [260, 344] width 17 height 10
